Goal: Task Accomplishment & Management: Use online tool/utility

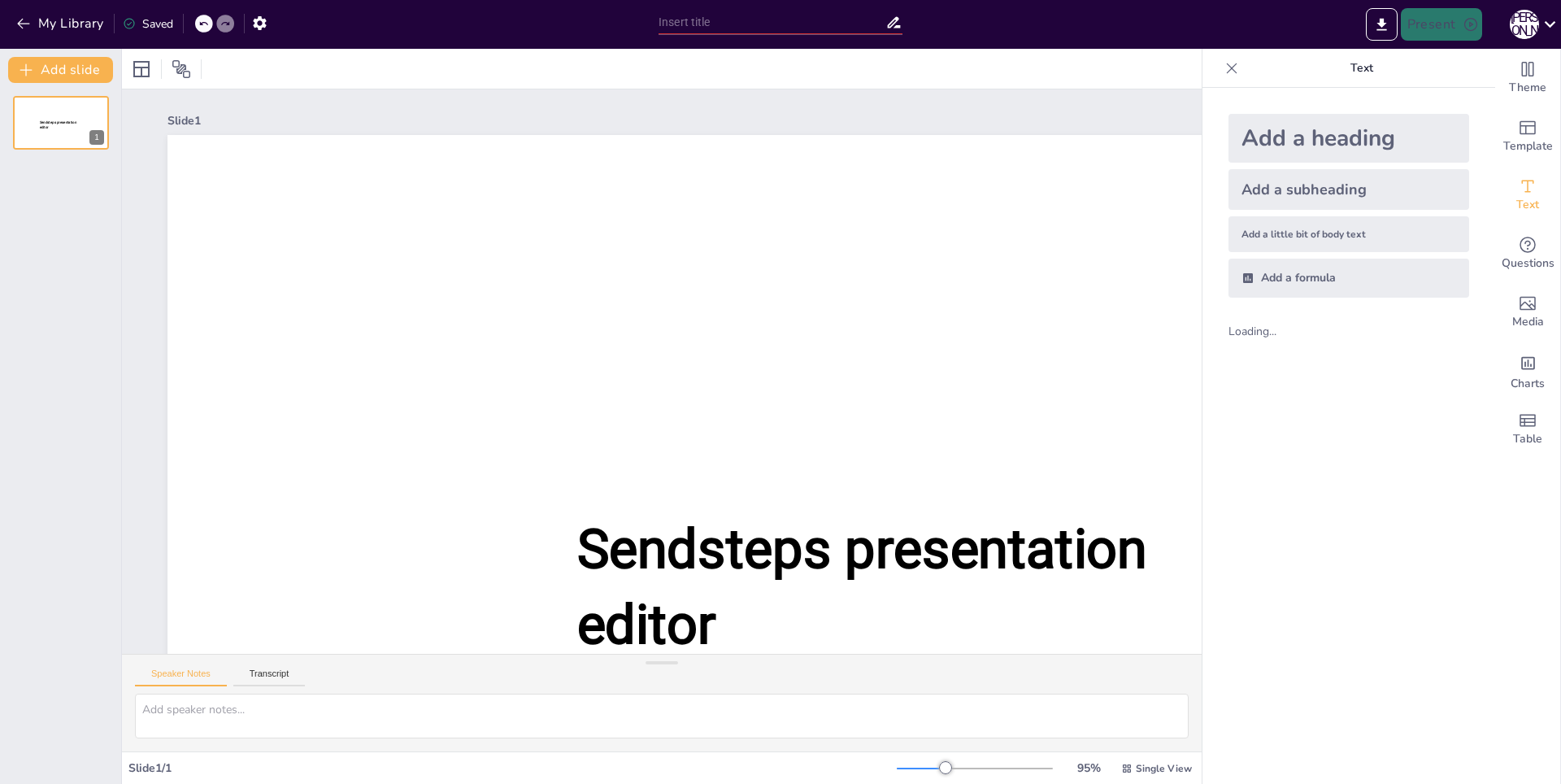
type input "New Sendsteps"
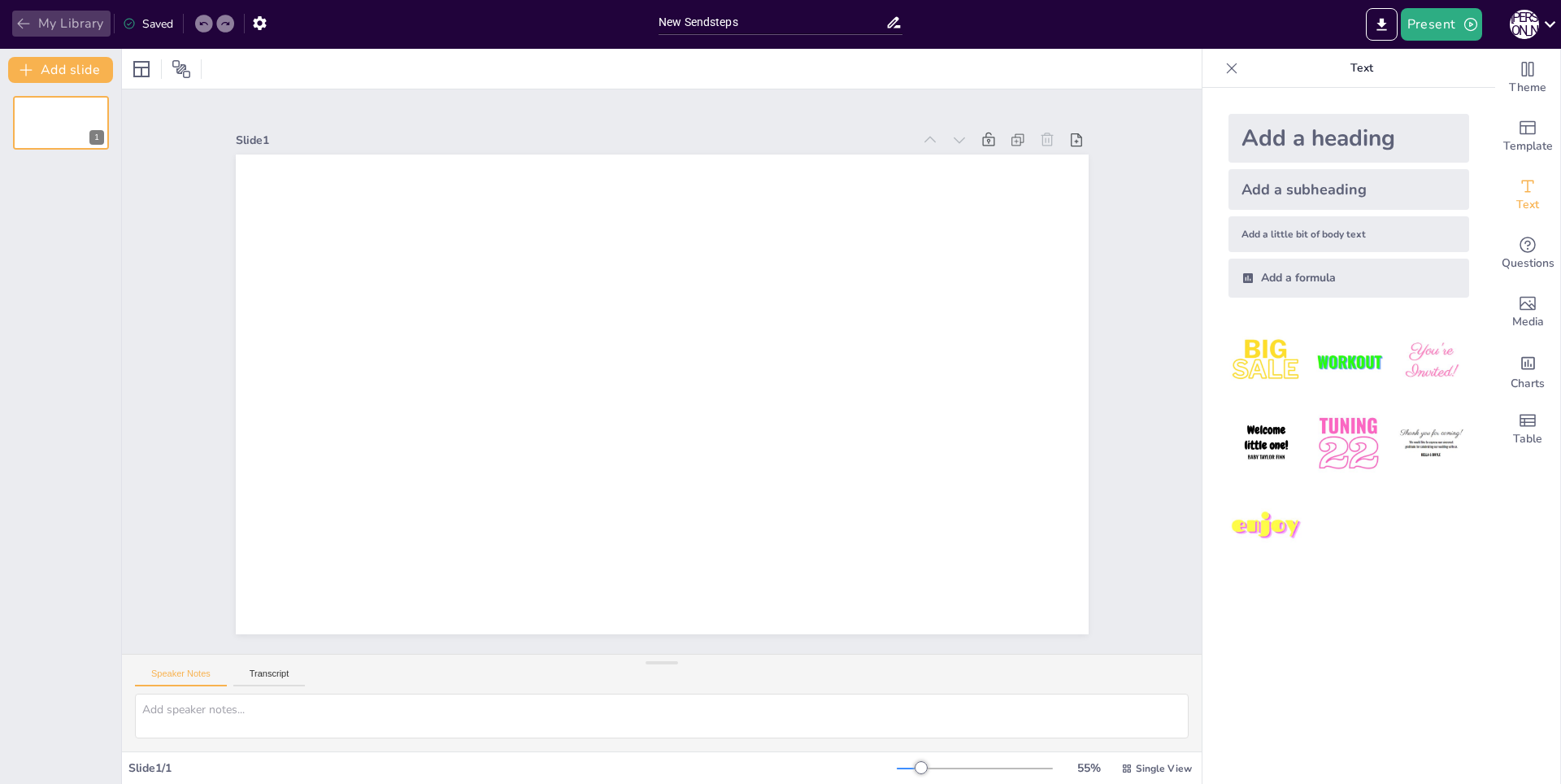
click at [25, 18] on icon "button" at bounding box center [24, 24] width 16 height 16
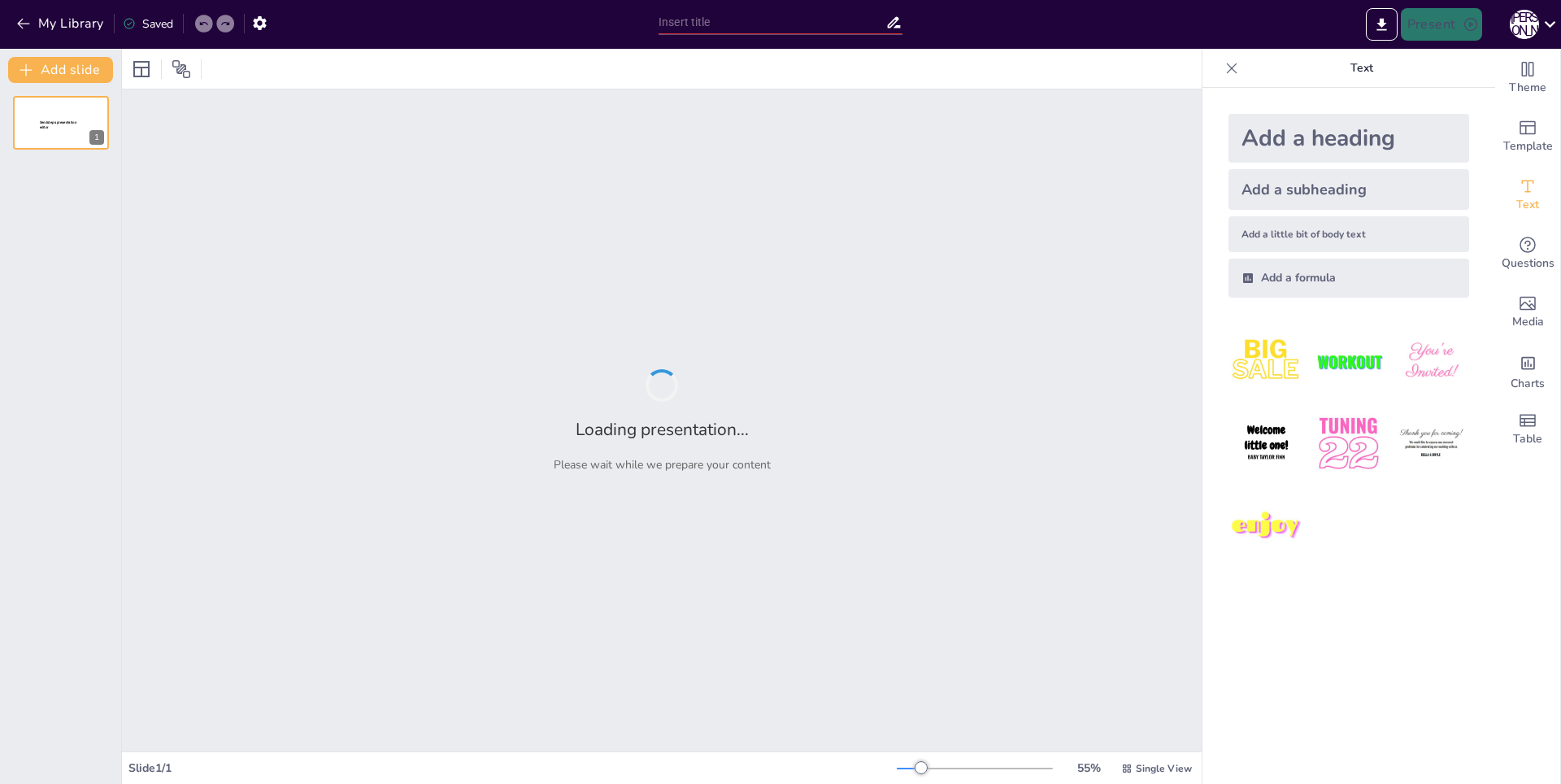
type input "Методы и результаты: Анализ клиентоориентированных решений в условиях чрезвычай…"
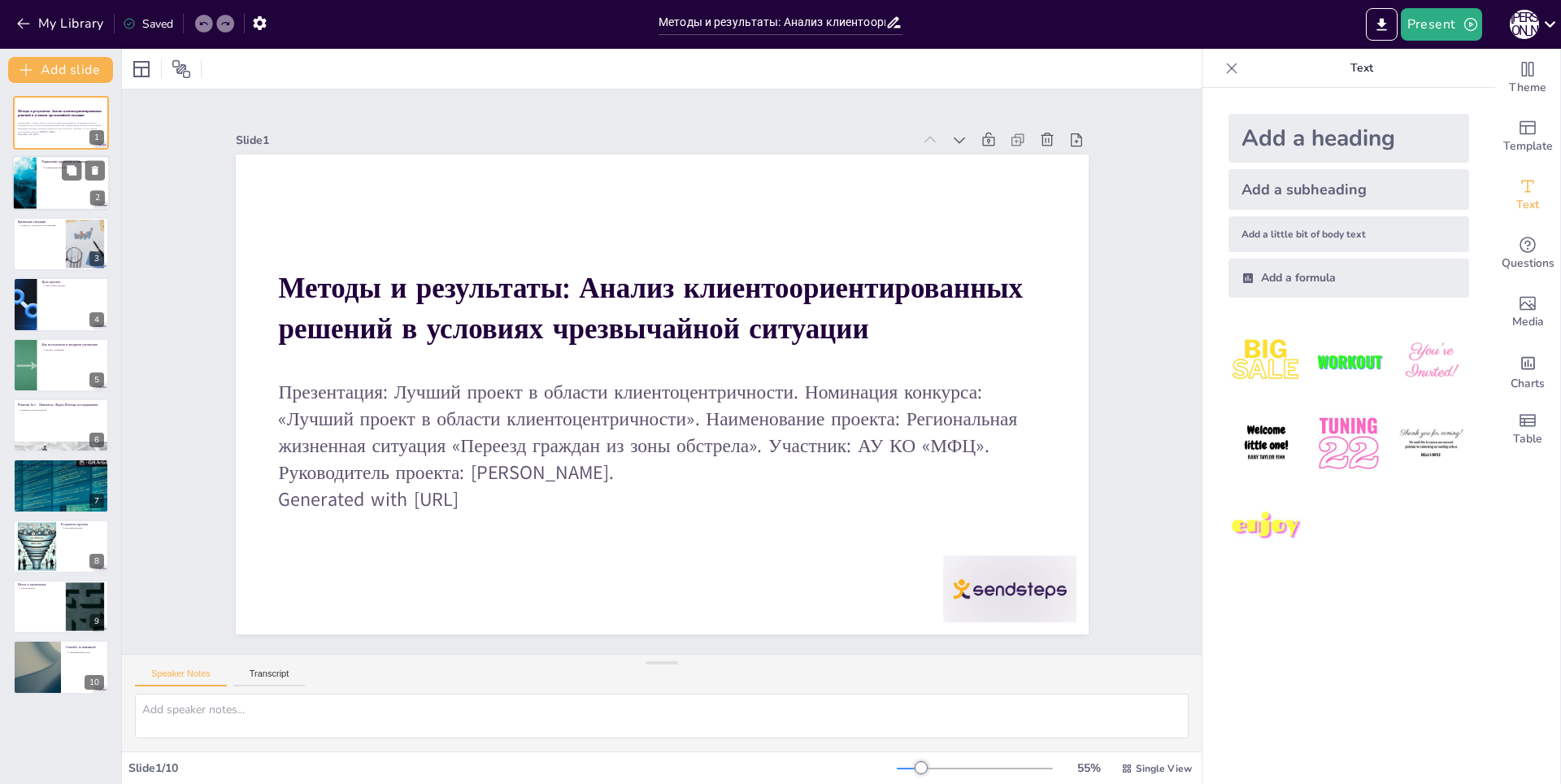
click at [33, 171] on div at bounding box center [25, 183] width 148 height 55
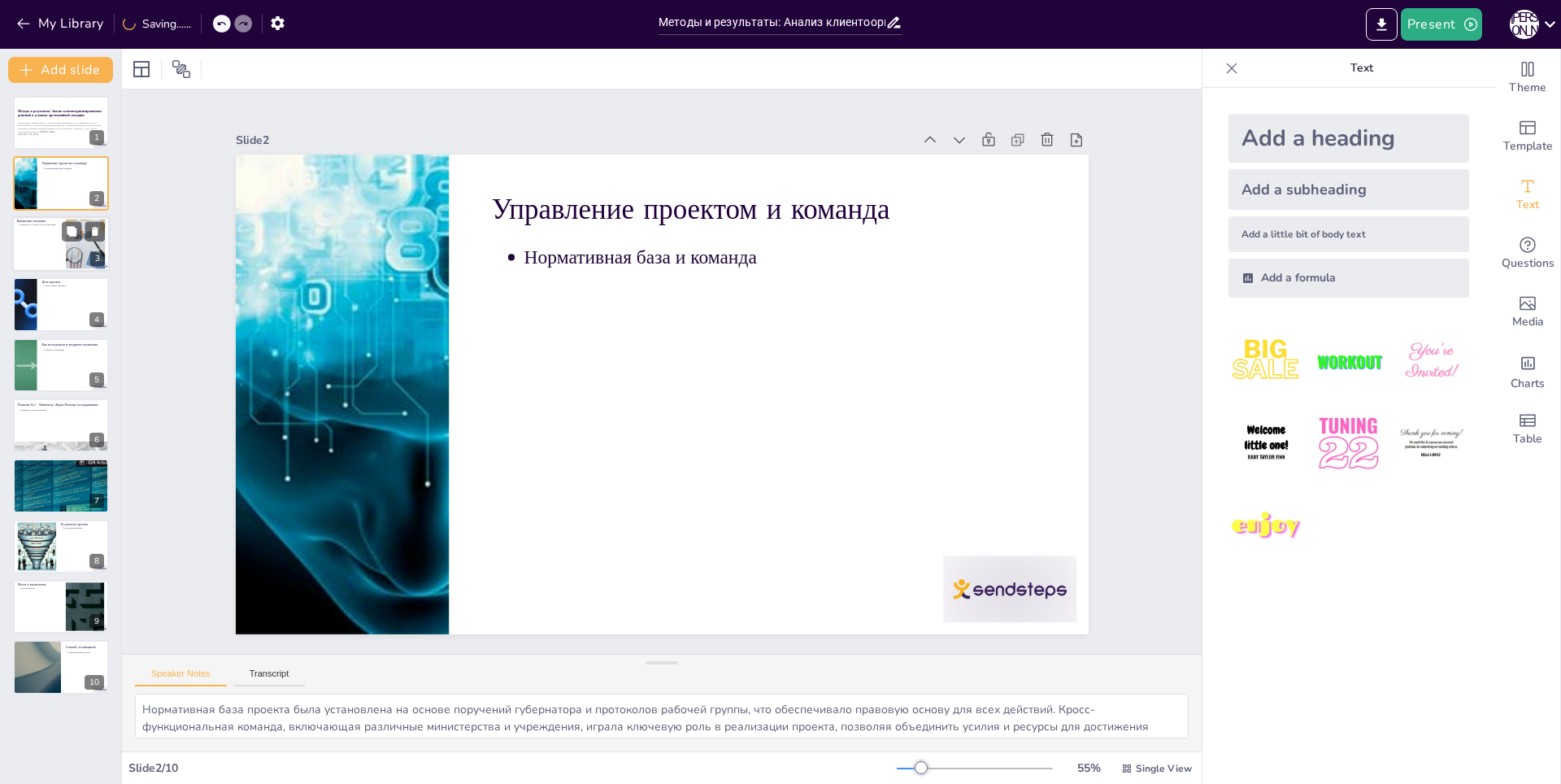
click at [42, 241] on div at bounding box center [61, 243] width 98 height 55
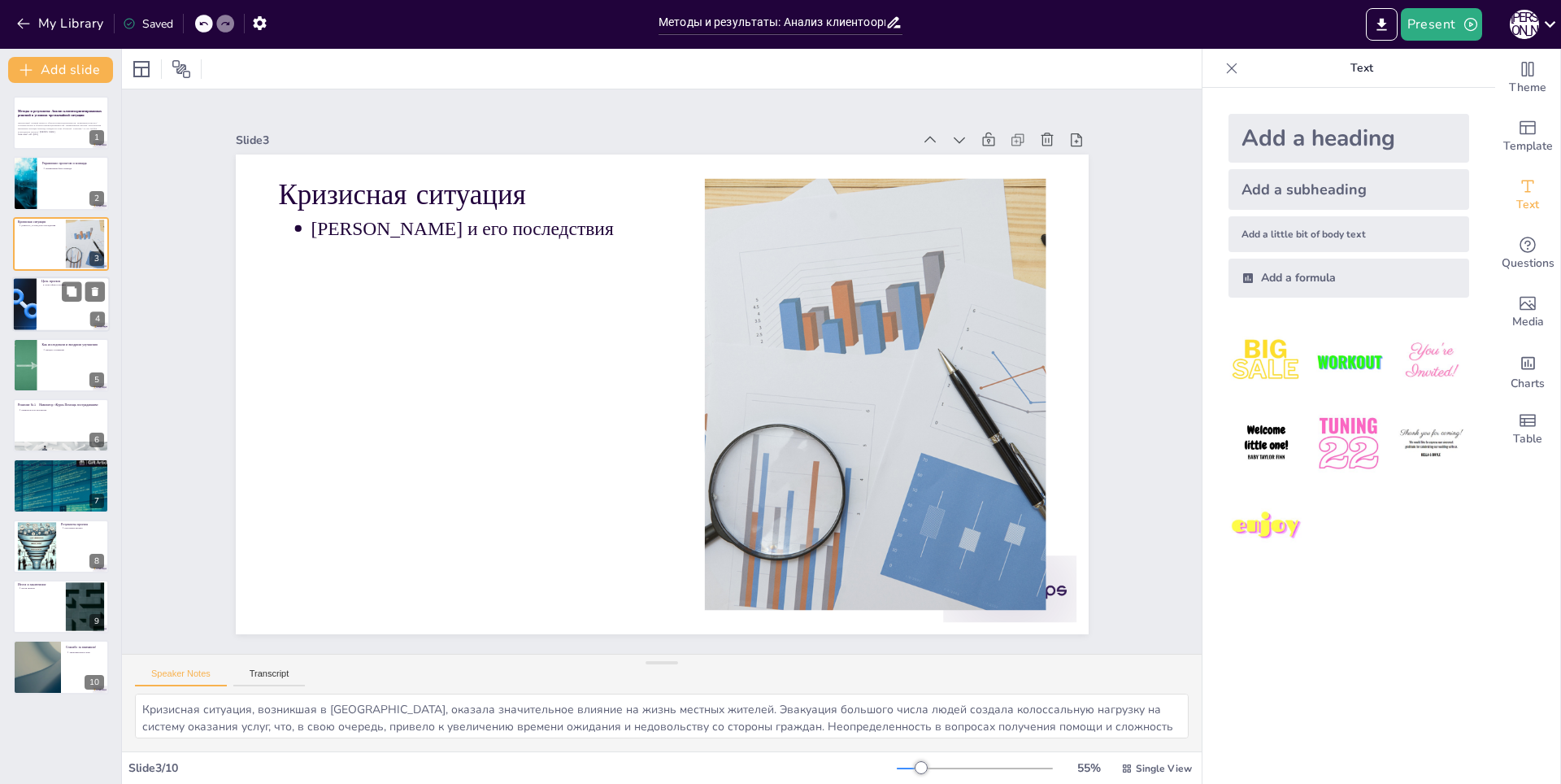
click at [48, 290] on div at bounding box center [61, 304] width 98 height 55
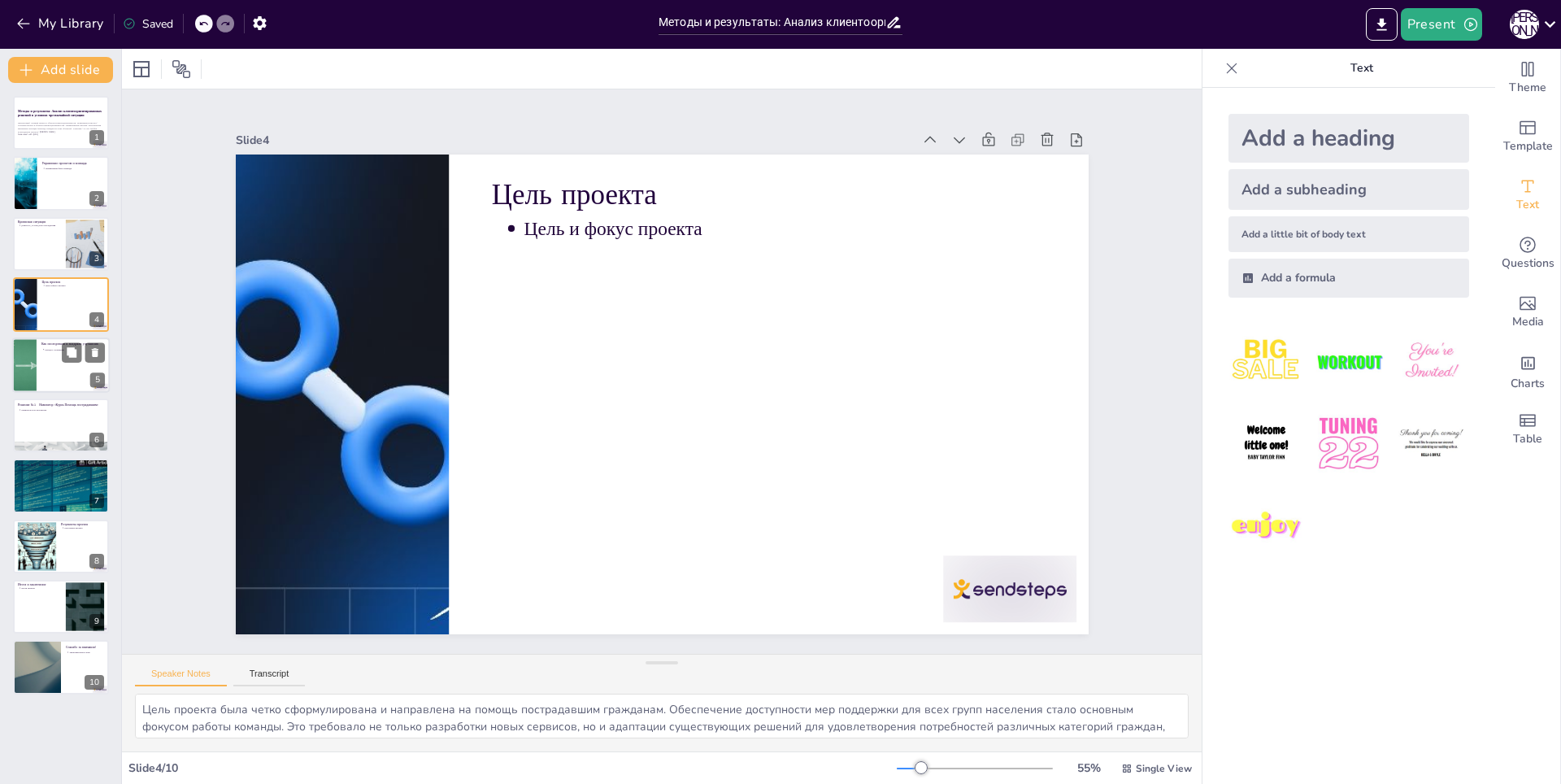
click at [39, 374] on div at bounding box center [61, 364] width 98 height 55
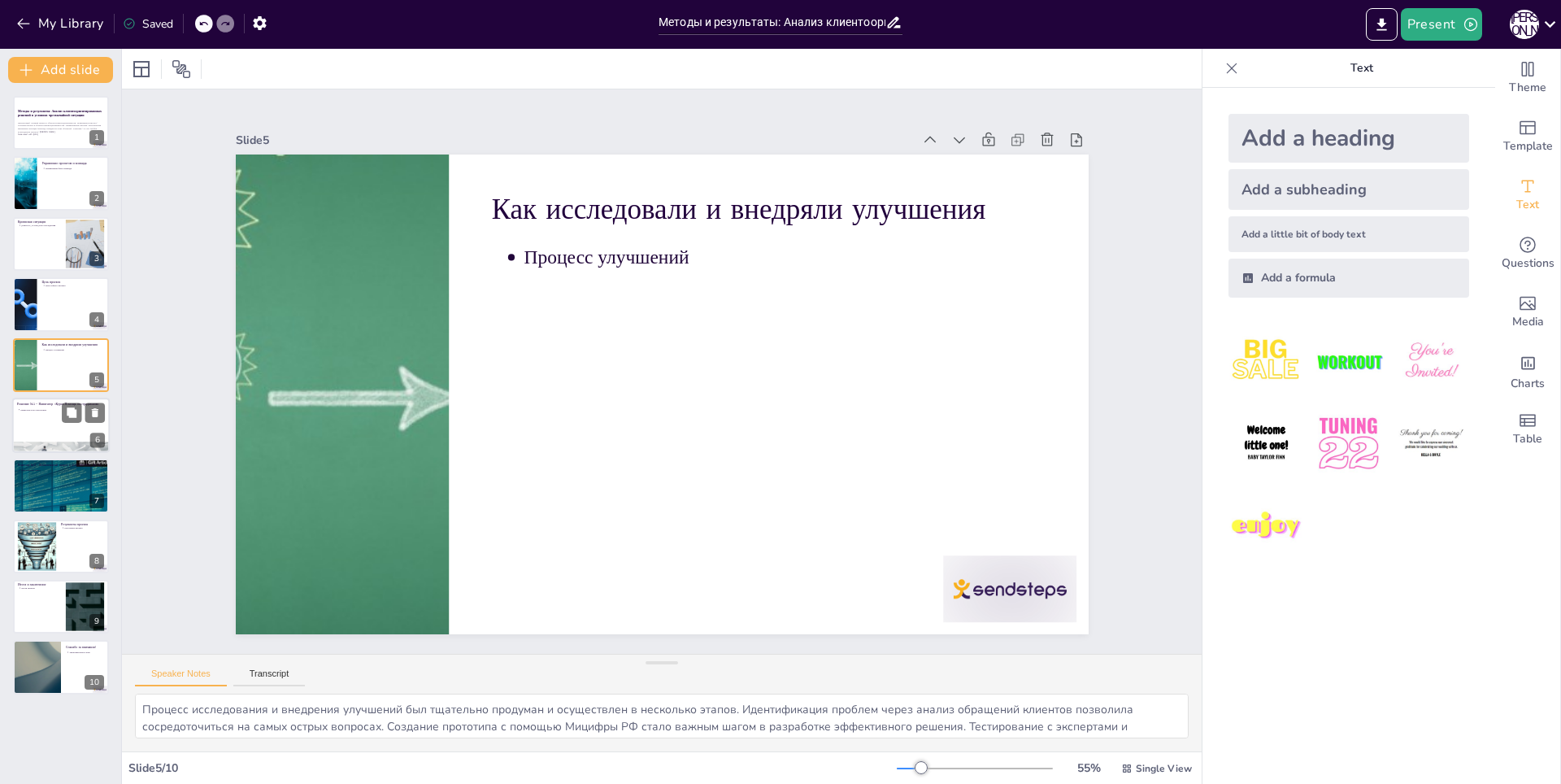
click at [27, 426] on div at bounding box center [61, 424] width 98 height 55
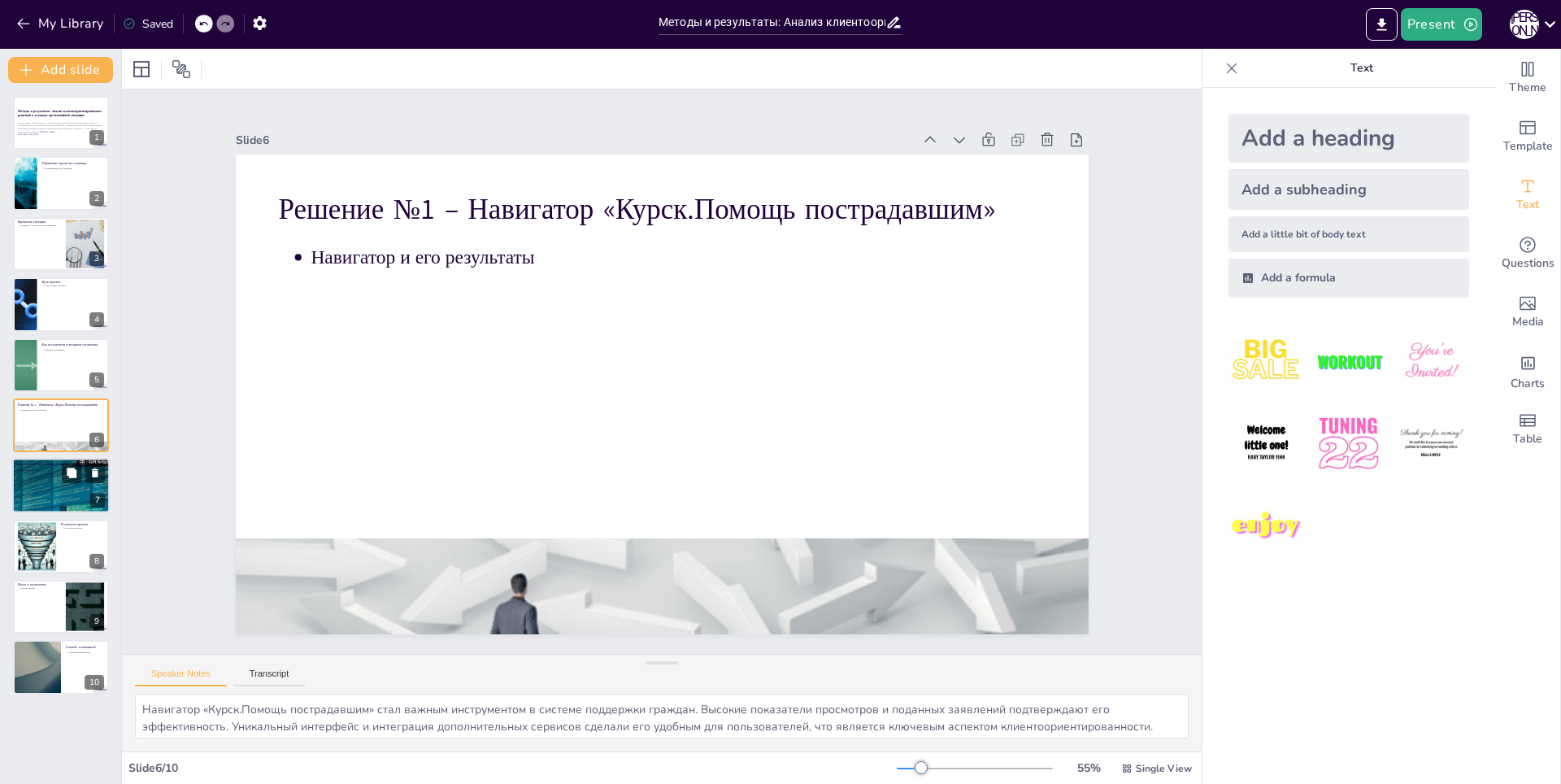
click at [26, 480] on div at bounding box center [61, 486] width 105 height 55
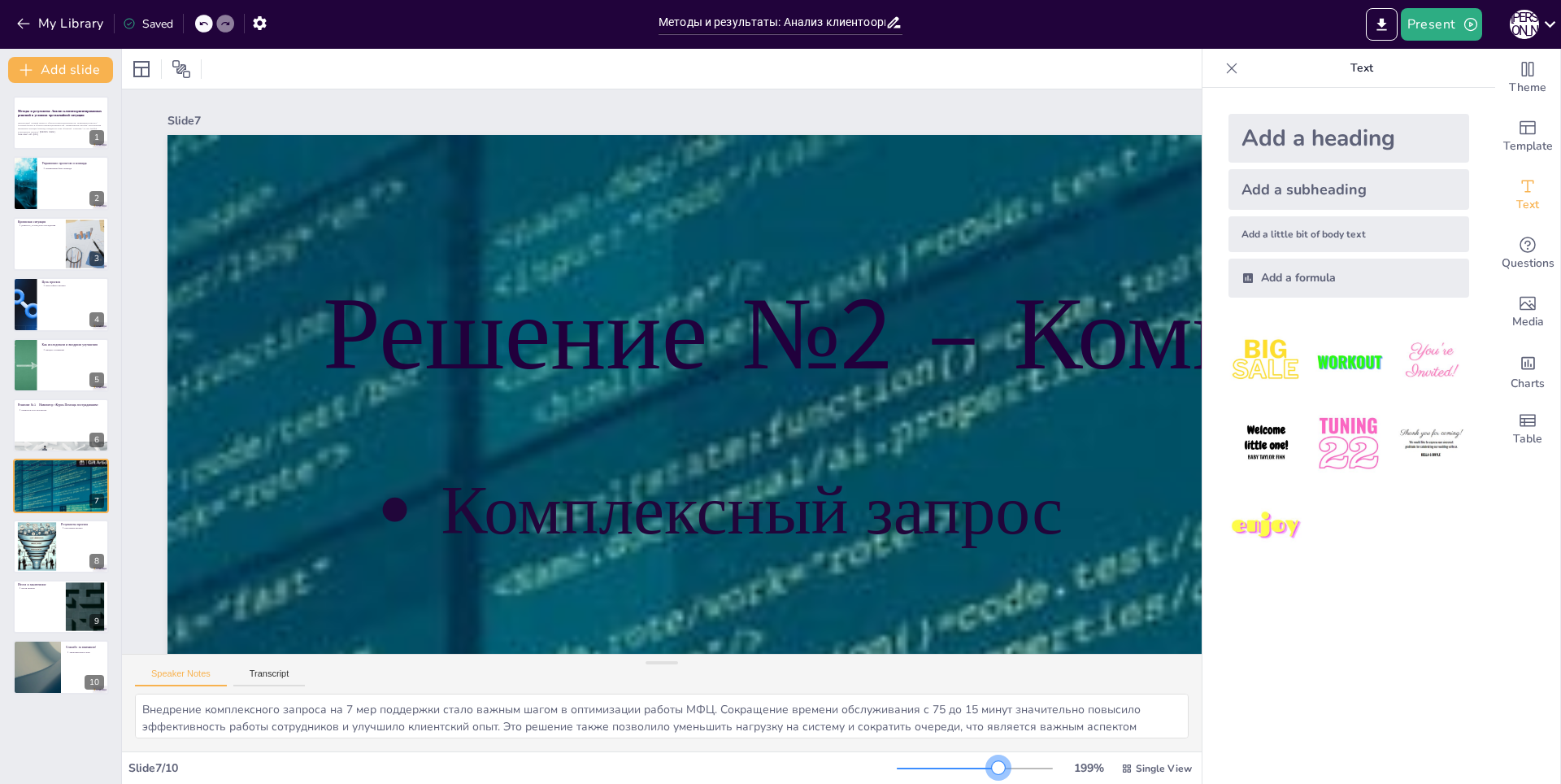
click at [988, 767] on div at bounding box center [975, 768] width 156 height 13
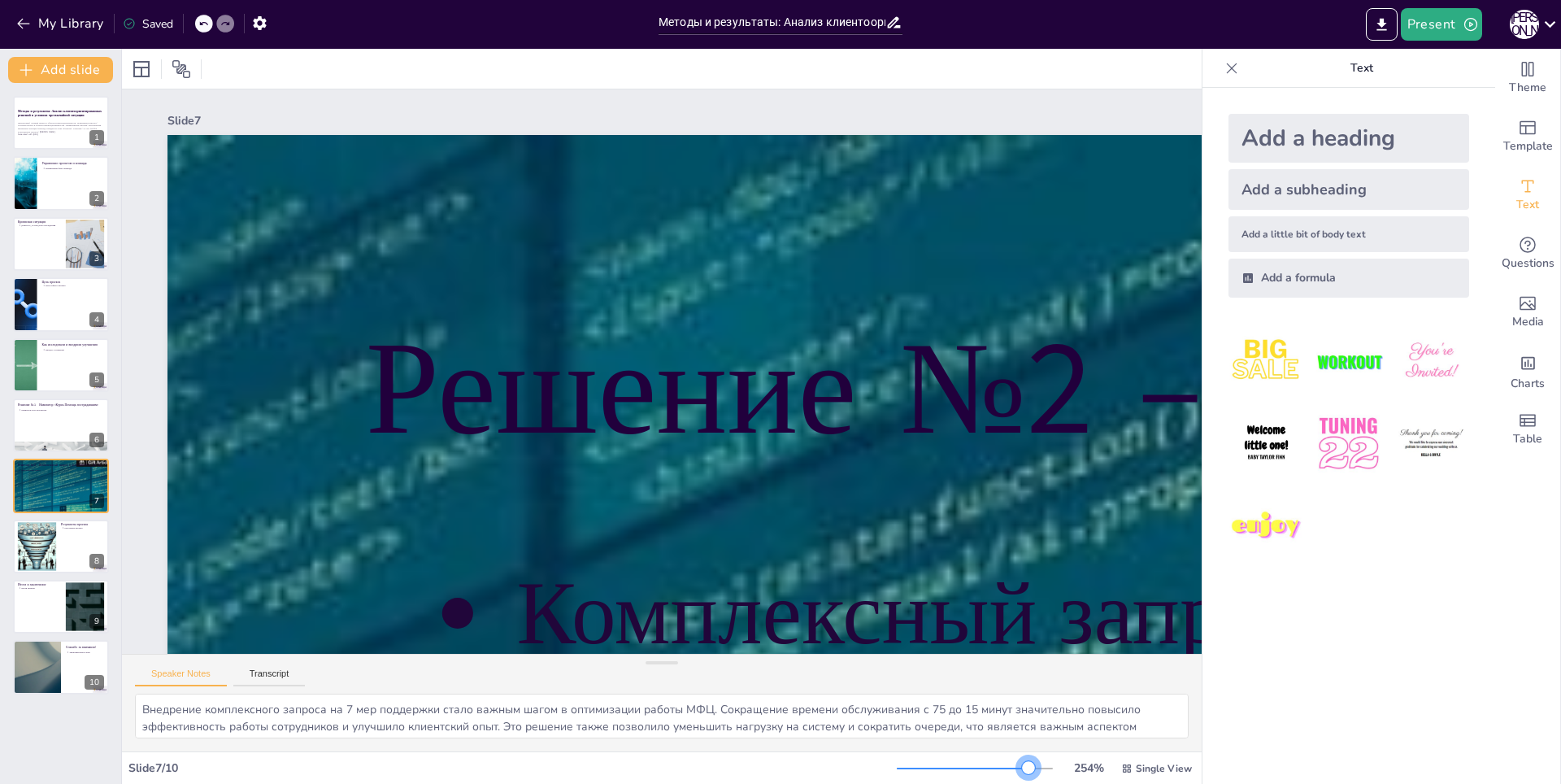
click at [1017, 767] on div at bounding box center [975, 768] width 156 height 13
click at [943, 768] on div at bounding box center [962, 768] width 131 height 2
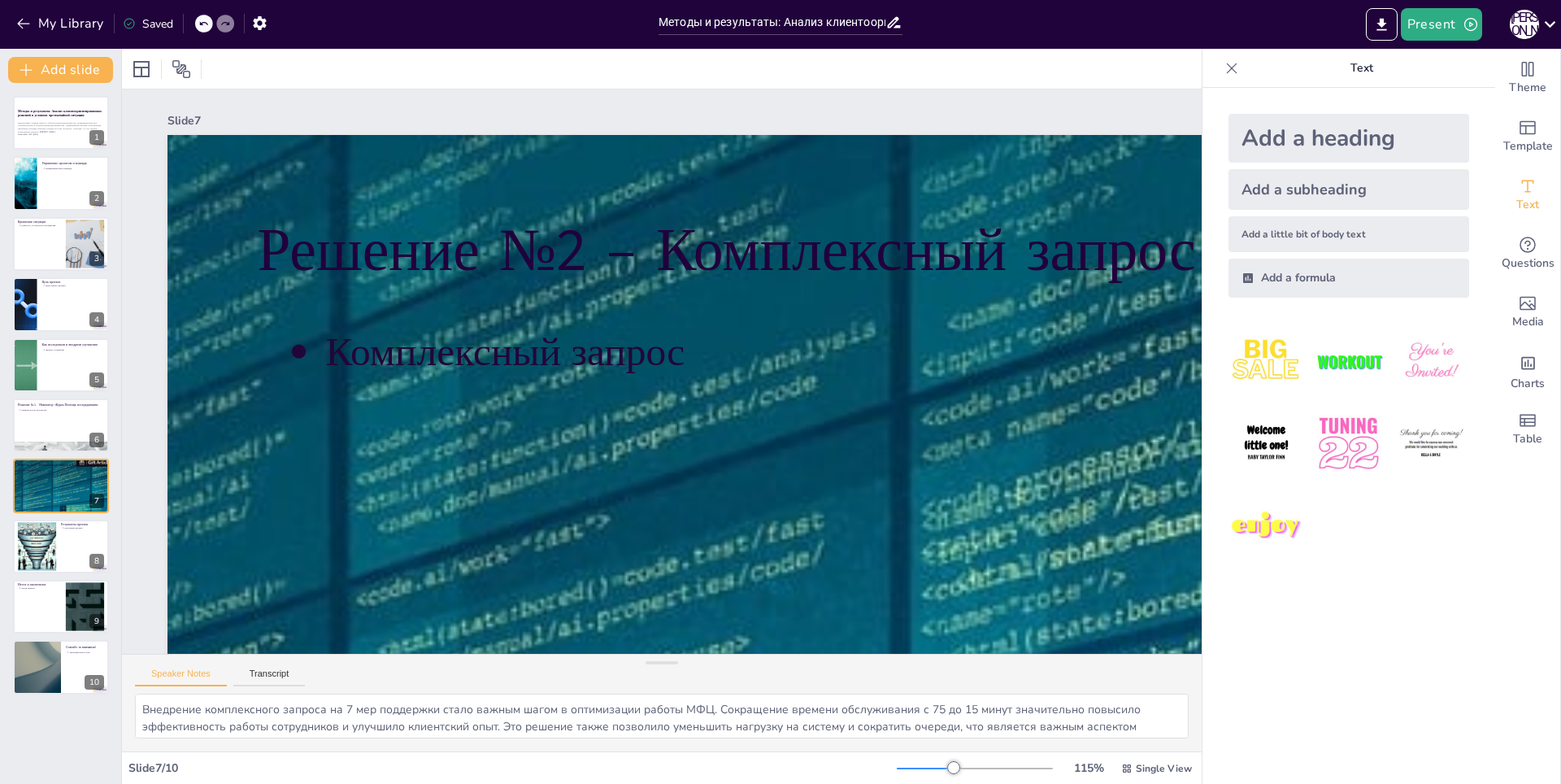
click at [916, 768] on div at bounding box center [925, 768] width 57 height 2
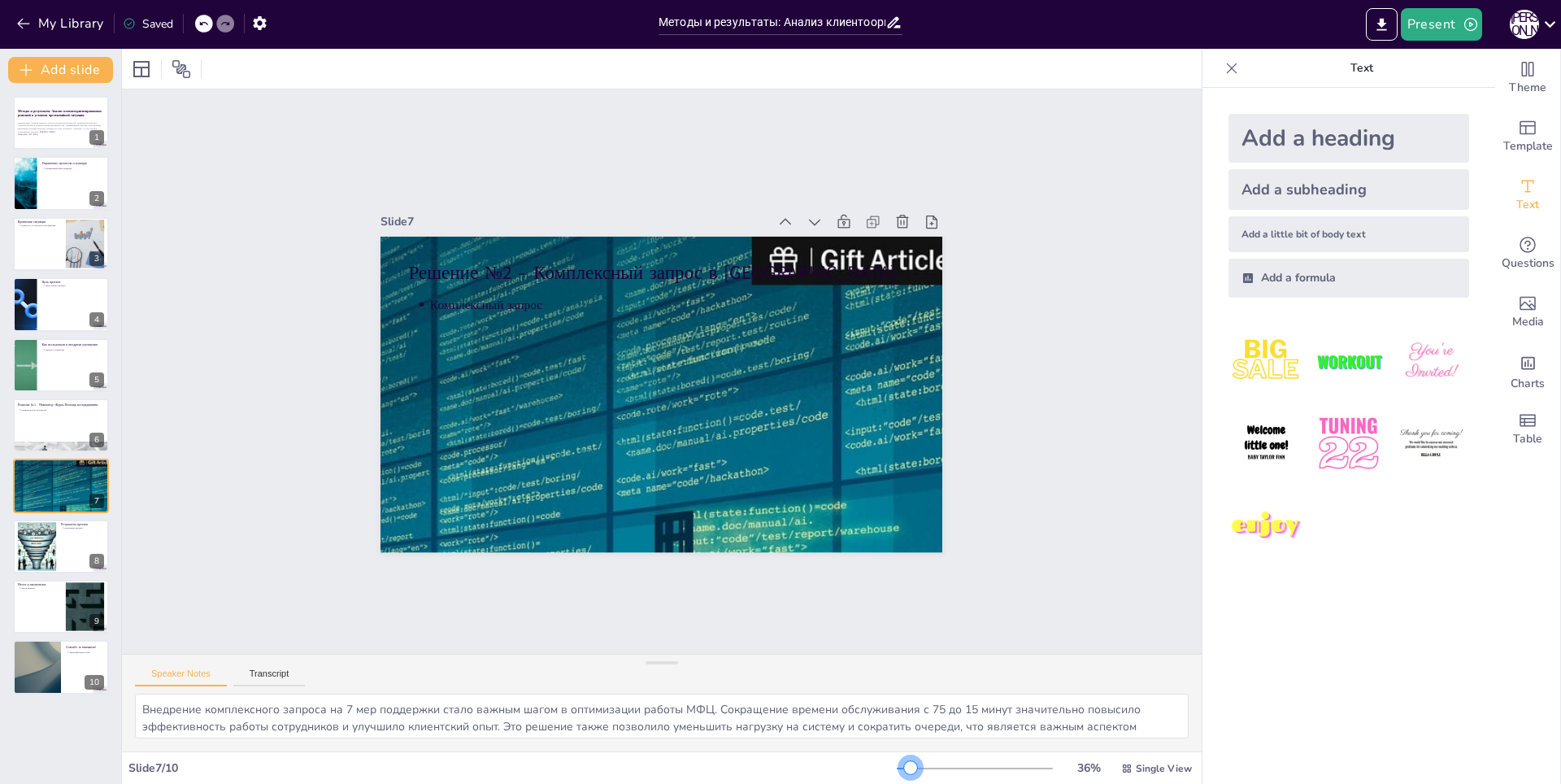
click at [900, 768] on div at bounding box center [903, 768] width 14 height 2
click at [51, 666] on div at bounding box center [36, 667] width 98 height 55
type textarea "Заключительное слово подчеркивает важность проекта и его влияние на граждан. Мы…"
